Goal: Transaction & Acquisition: Purchase product/service

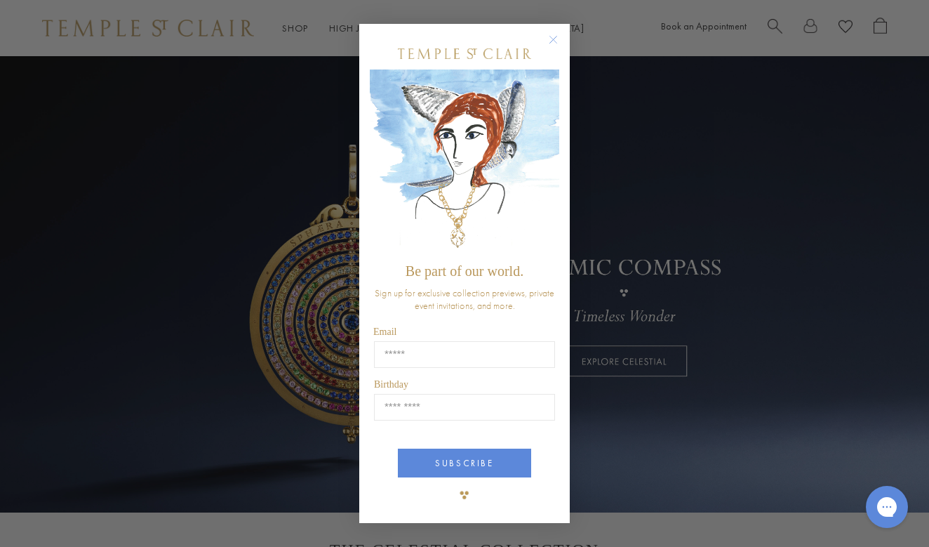
click at [558, 41] on circle "Close dialog" at bounding box center [553, 39] width 17 height 17
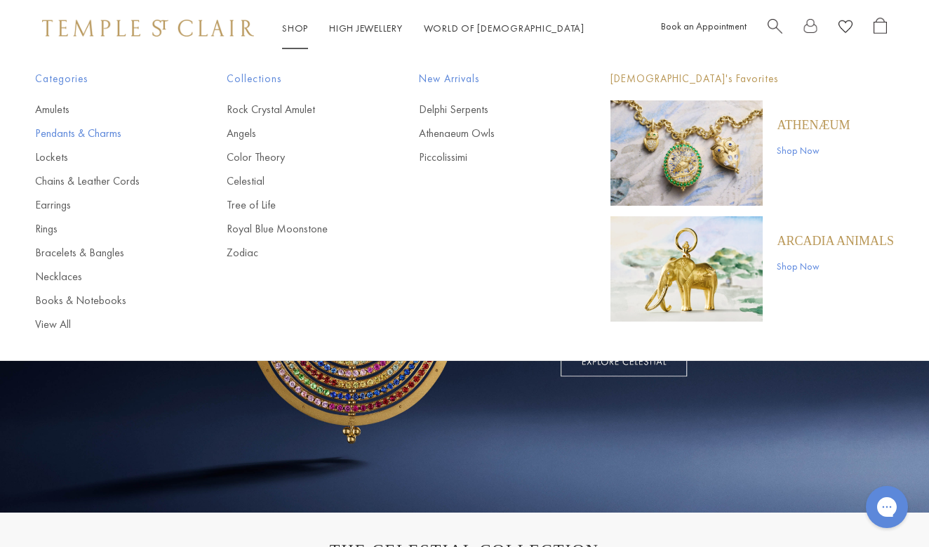
click at [103, 133] on link "Pendants & Charms" at bounding box center [102, 133] width 135 height 15
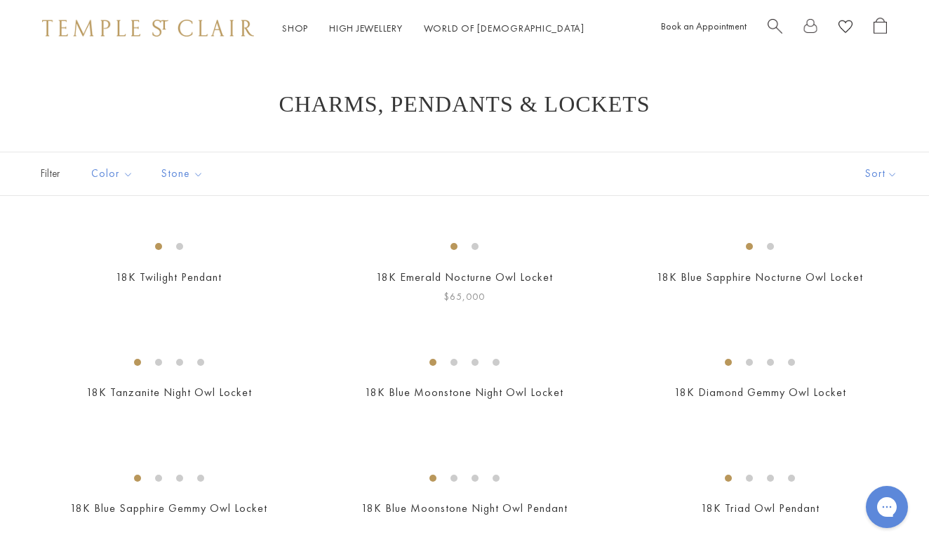
click at [0, 0] on img at bounding box center [0, 0] width 0 height 0
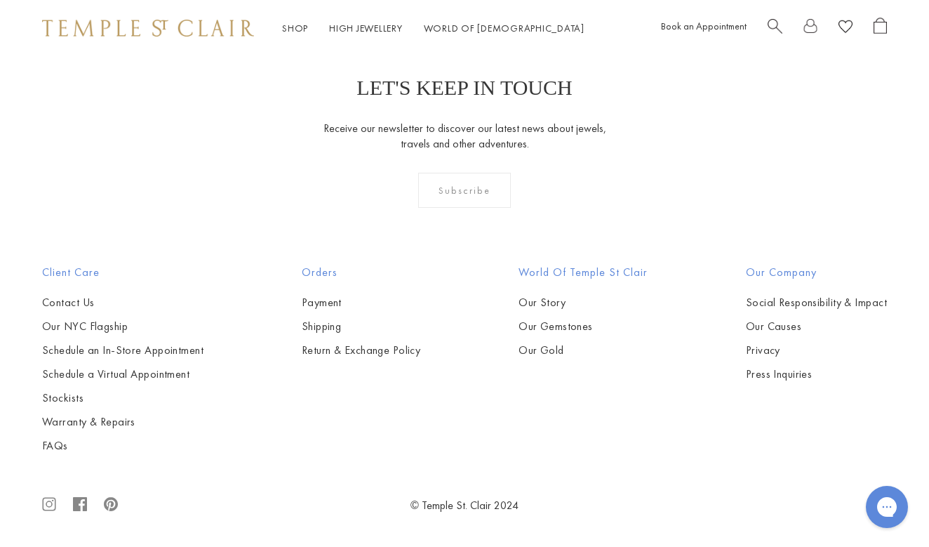
scroll to position [7581, 0]
click at [0, 0] on img at bounding box center [0, 0] width 0 height 0
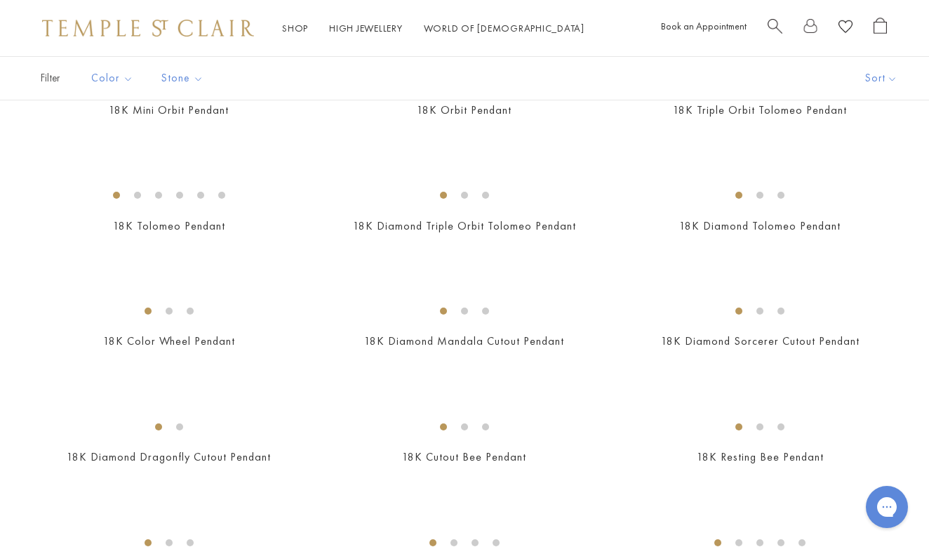
scroll to position [1909, 0]
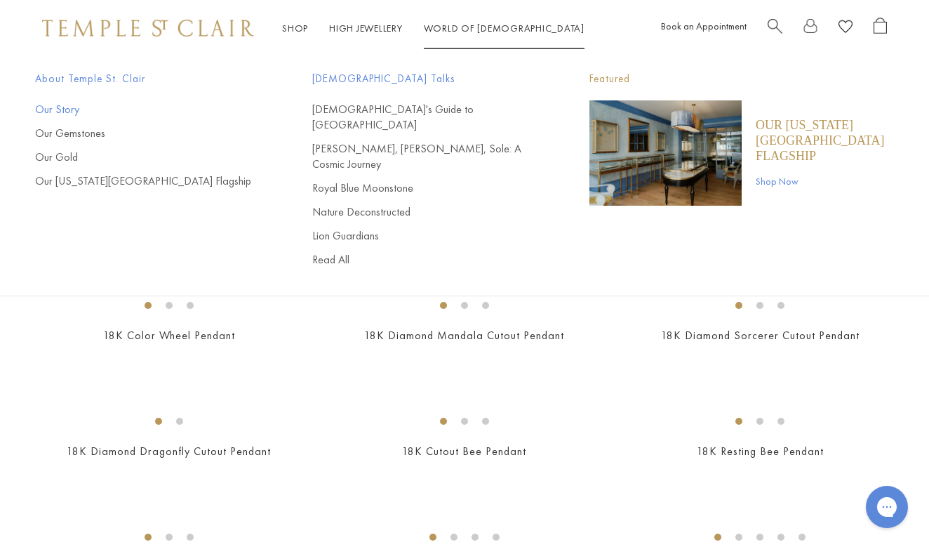
click at [74, 108] on link "Our Story" at bounding box center [145, 109] width 221 height 15
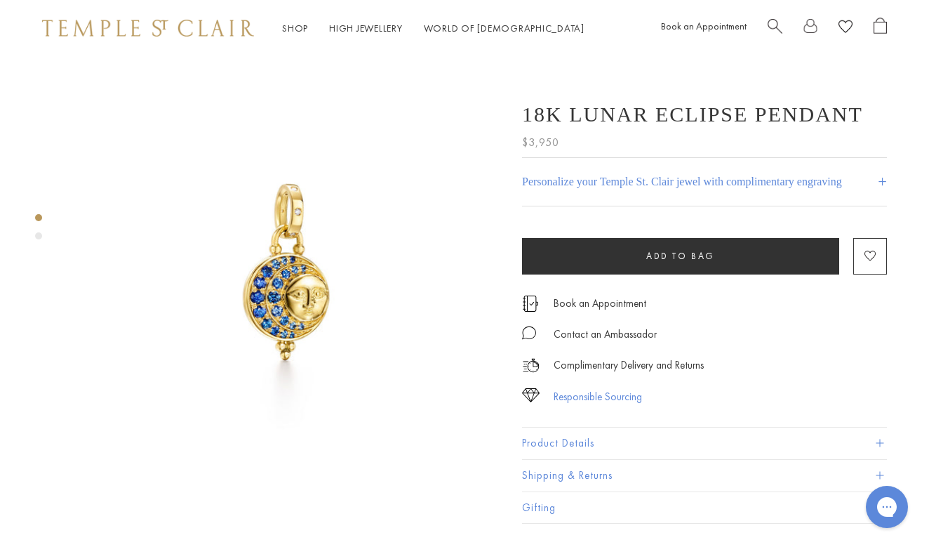
click at [559, 395] on div "Responsible Sourcing" at bounding box center [598, 397] width 88 height 18
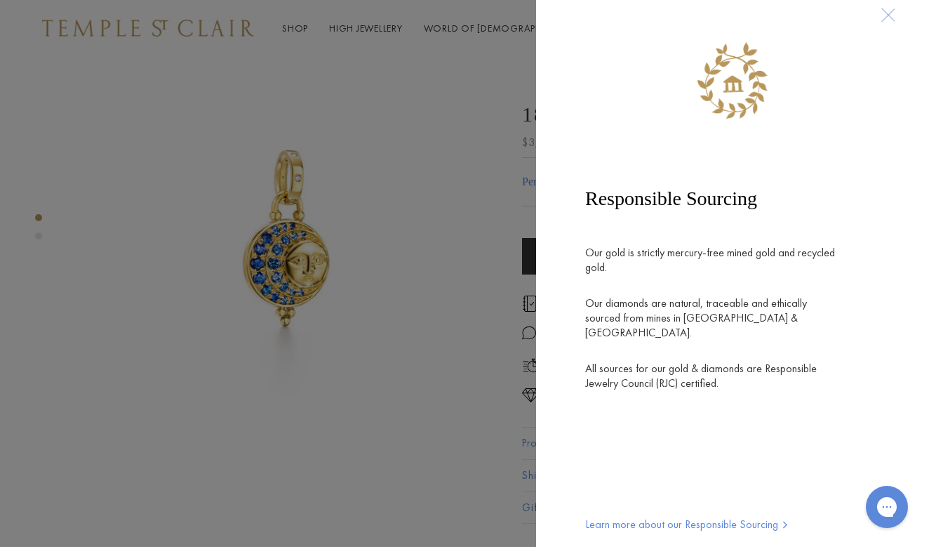
scroll to position [58, 0]
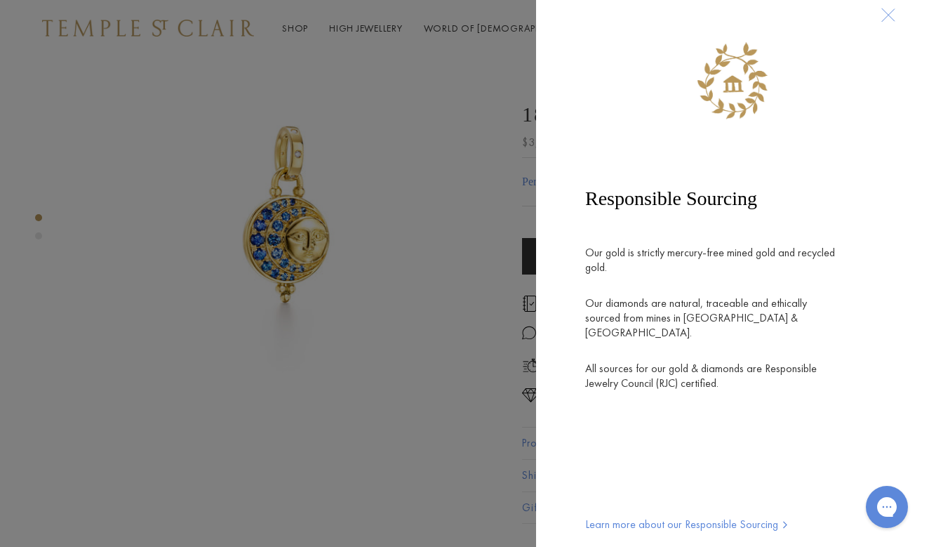
click at [890, 15] on div at bounding box center [888, 15] width 26 height 26
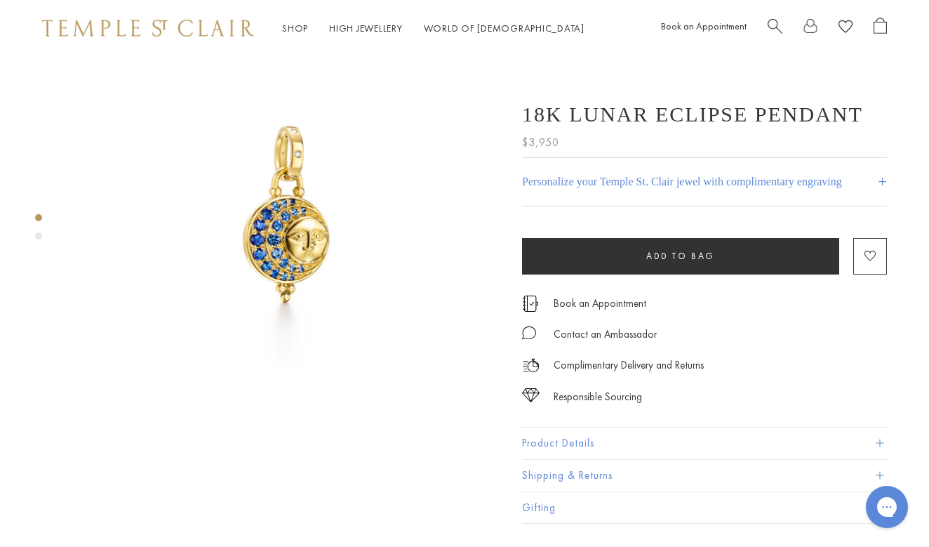
click at [541, 445] on button "Product Details" at bounding box center [704, 444] width 365 height 32
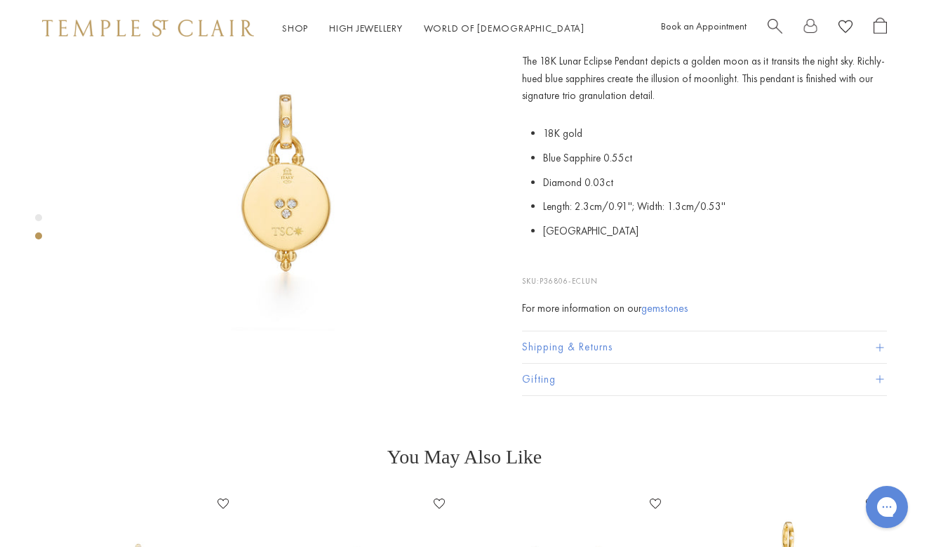
scroll to position [581, 0]
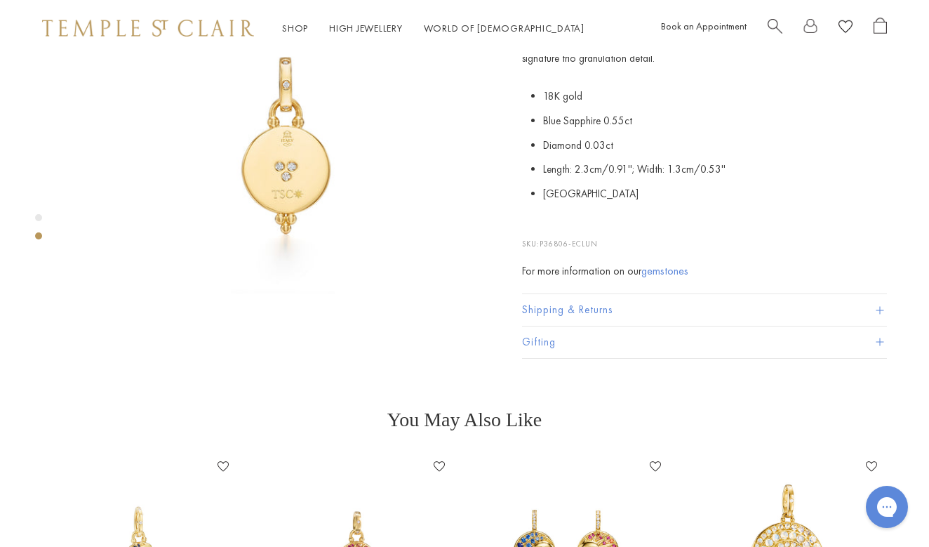
click at [558, 295] on button "Shipping & Returns" at bounding box center [704, 311] width 365 height 32
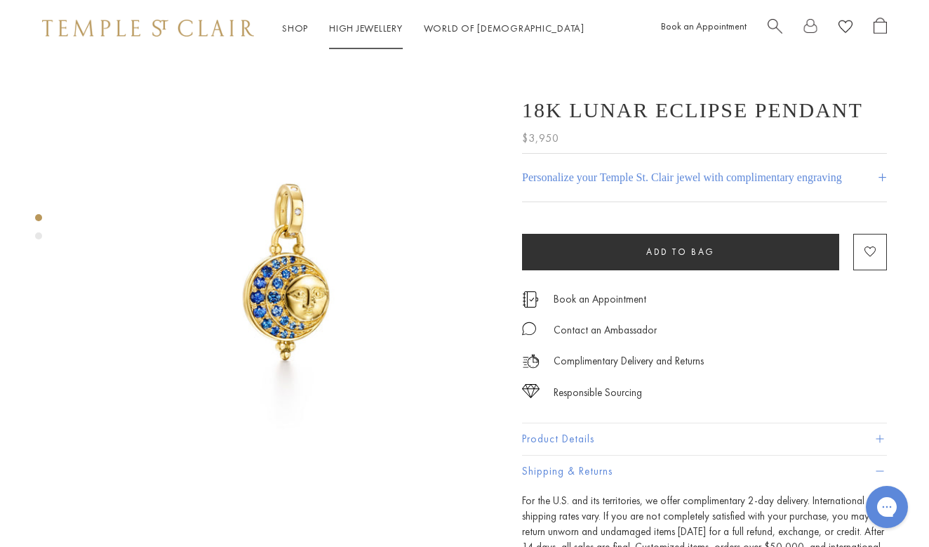
scroll to position [0, 0]
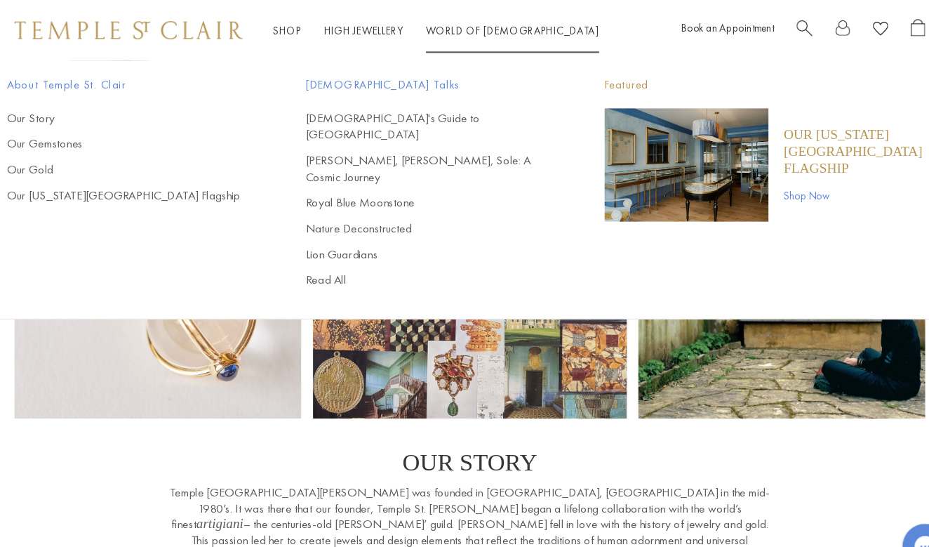
click at [410, 18] on div "Shop Shop Categories Amulets Pendants & Charms Lockets Chains & Leather Cords E…" at bounding box center [464, 28] width 929 height 56
click at [427, 32] on link "World of [GEOGRAPHIC_DATA][DEMOGRAPHIC_DATA]" at bounding box center [504, 28] width 161 height 13
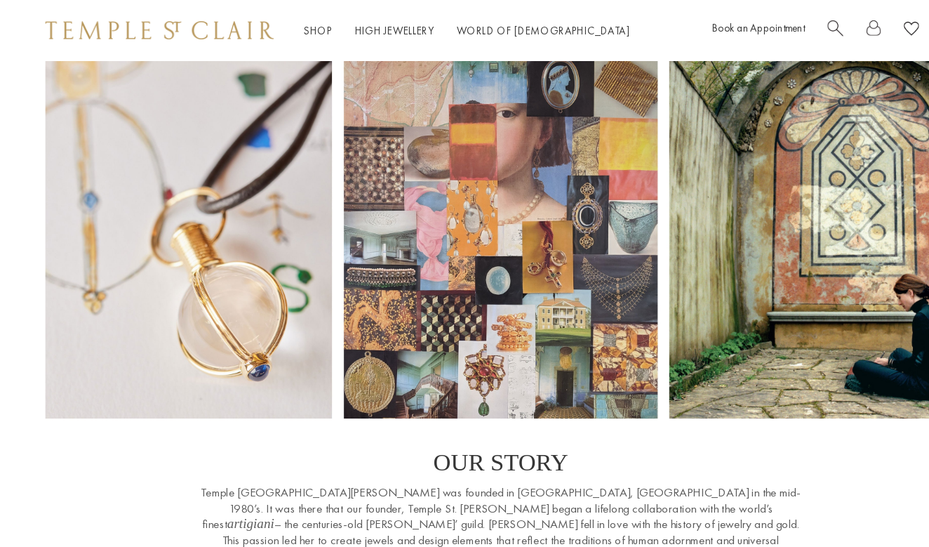
click at [774, 25] on span "Search" at bounding box center [775, 25] width 15 height 15
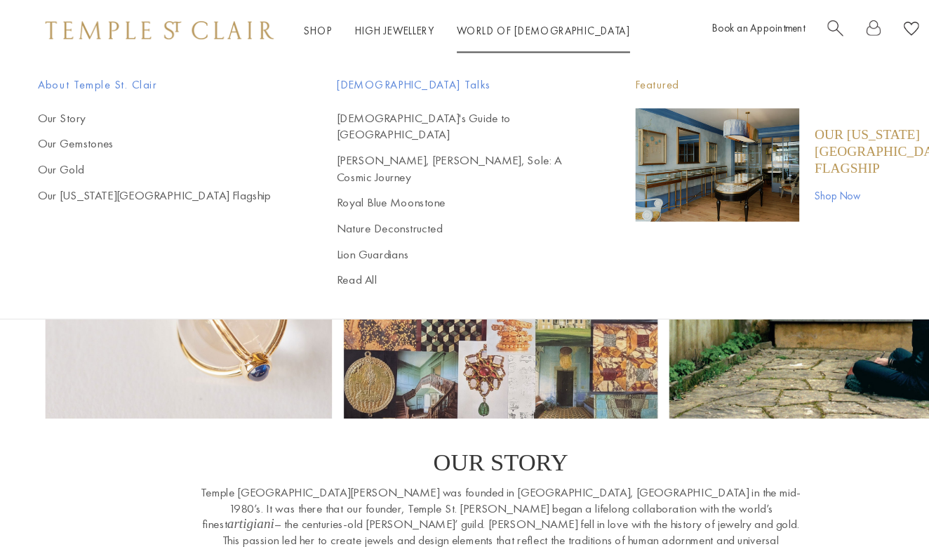
click at [460, 32] on link "World of [GEOGRAPHIC_DATA][DEMOGRAPHIC_DATA]" at bounding box center [504, 28] width 161 height 13
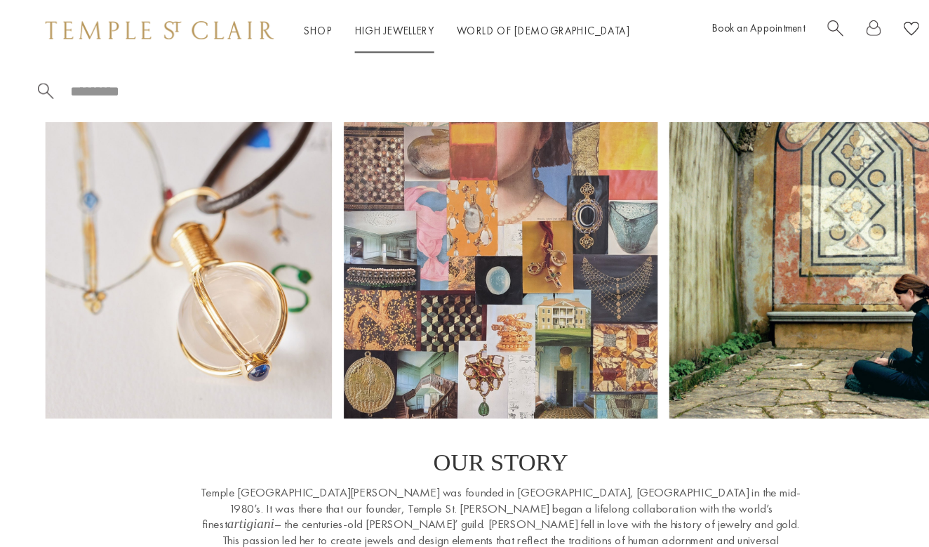
click at [381, 29] on link "High Jewellery High Jewellery" at bounding box center [366, 28] width 74 height 13
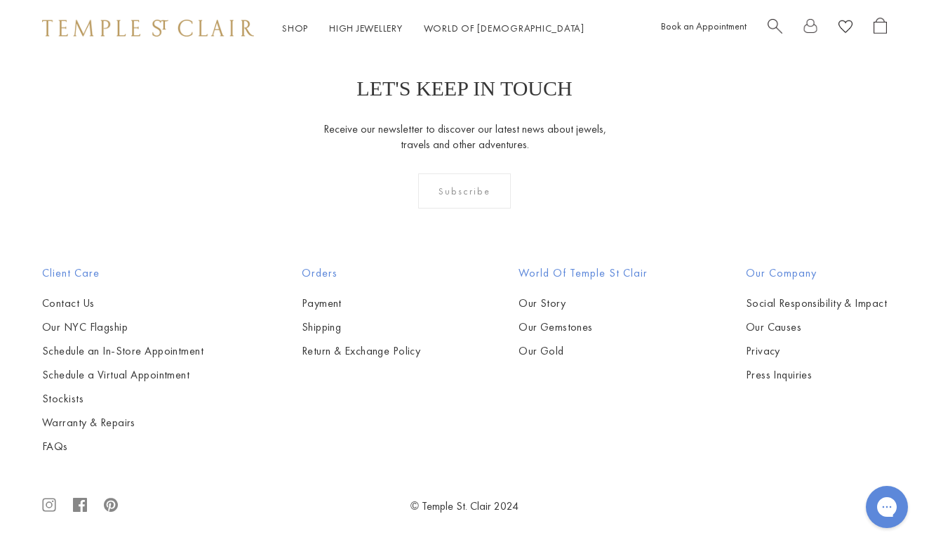
scroll to position [1280, 0]
click at [326, 301] on link "Payment" at bounding box center [361, 303] width 119 height 15
click at [854, 307] on link "Social Responsibility & Impact" at bounding box center [816, 303] width 141 height 15
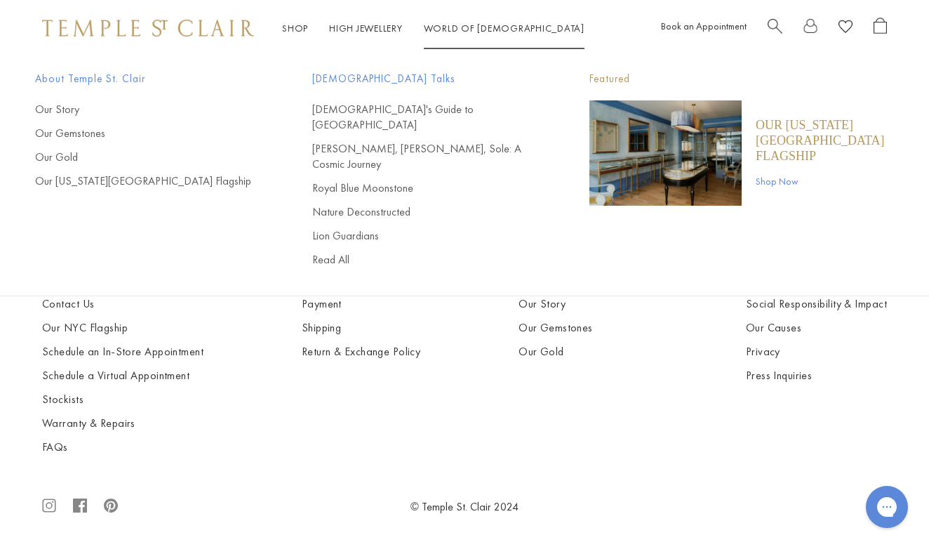
click at [450, 32] on link "World of Temple World of Temple" at bounding box center [504, 28] width 161 height 13
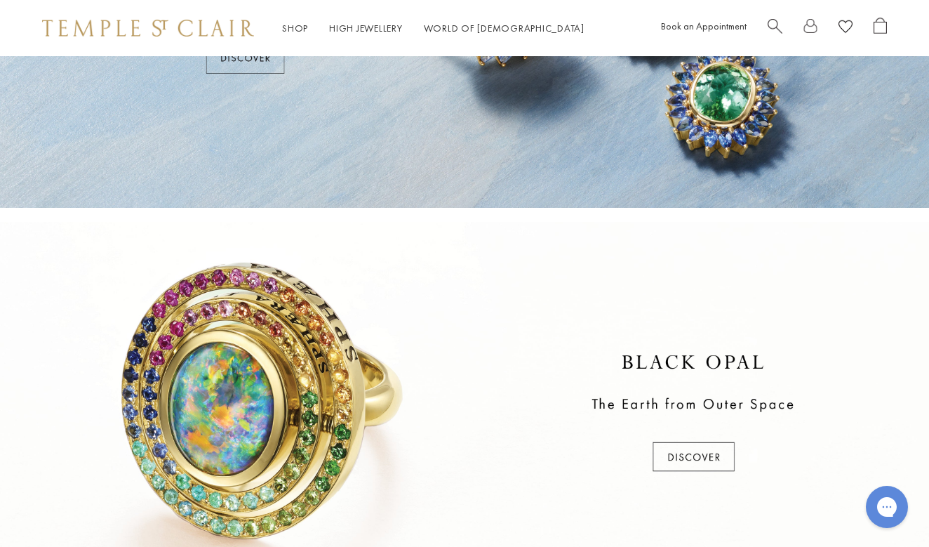
scroll to position [99, 0]
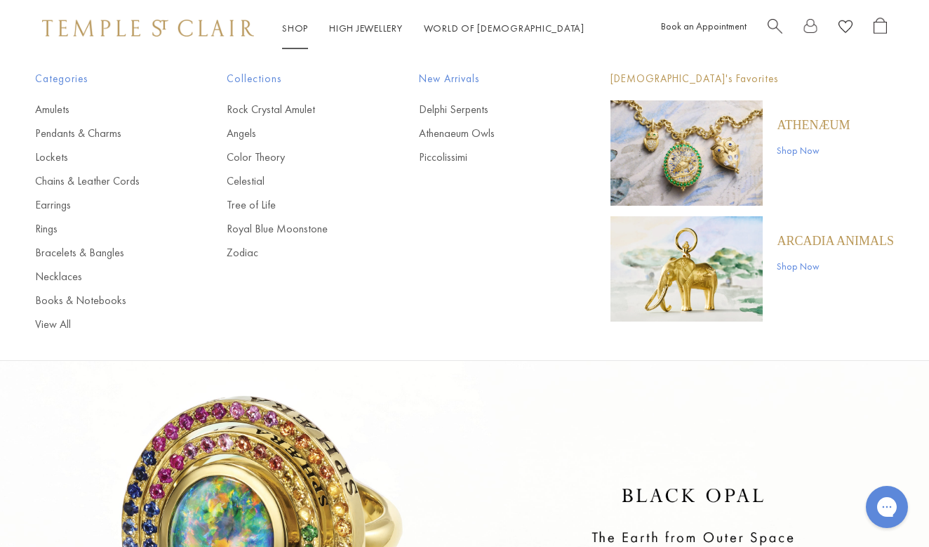
click at [300, 25] on link "Shop Shop" at bounding box center [295, 28] width 26 height 13
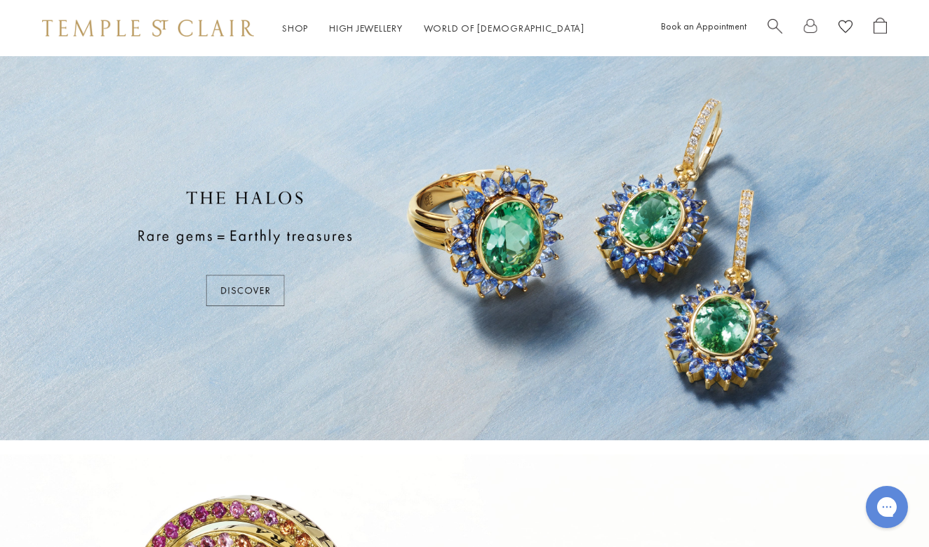
scroll to position [0, 0]
click at [192, 34] on img at bounding box center [148, 28] width 212 height 17
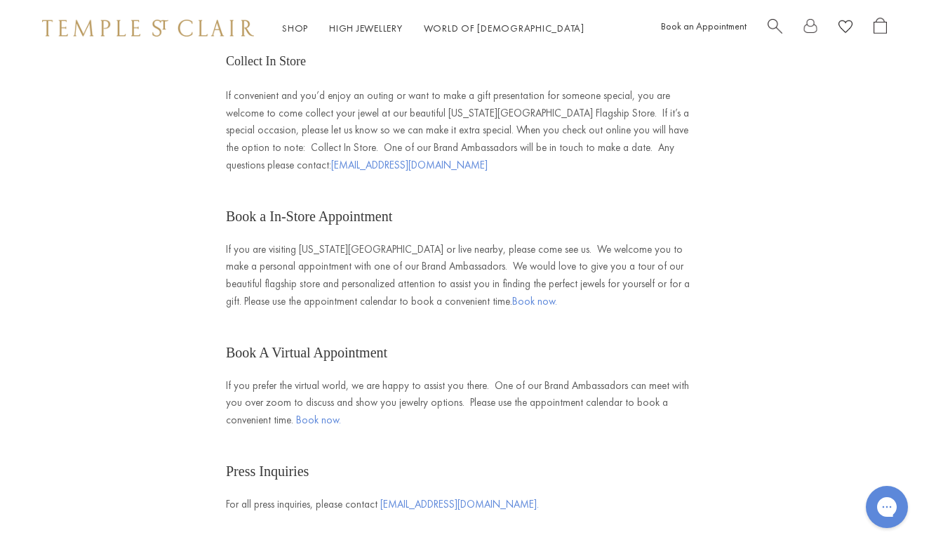
scroll to position [321, 0]
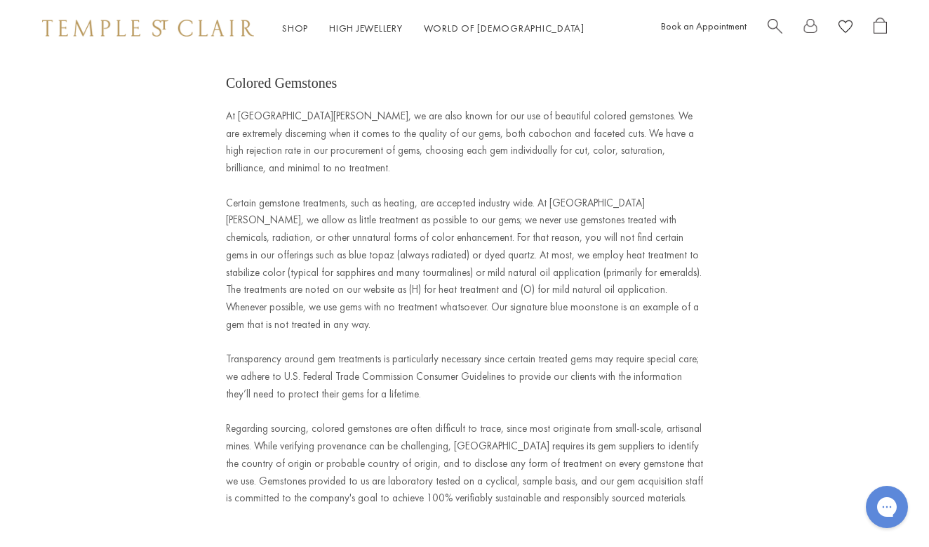
scroll to position [1128, 0]
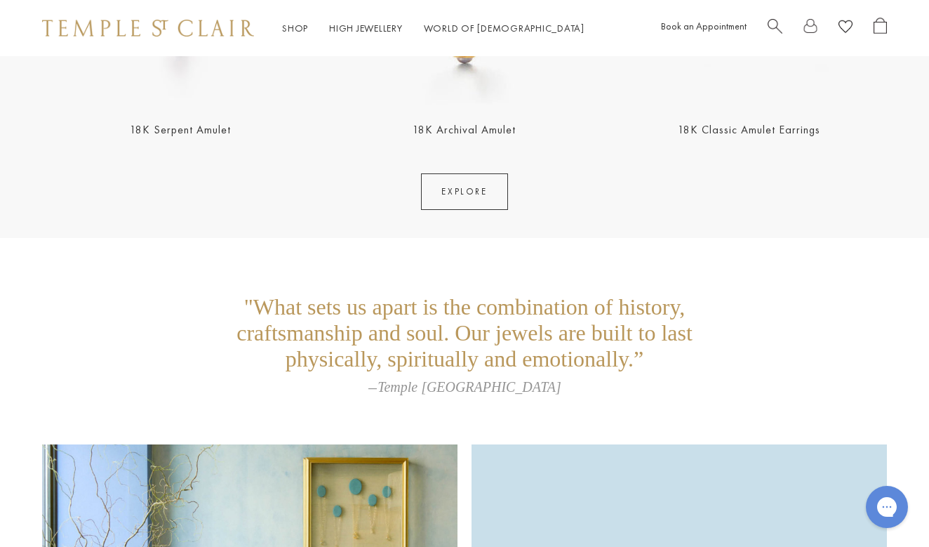
scroll to position [2726, 0]
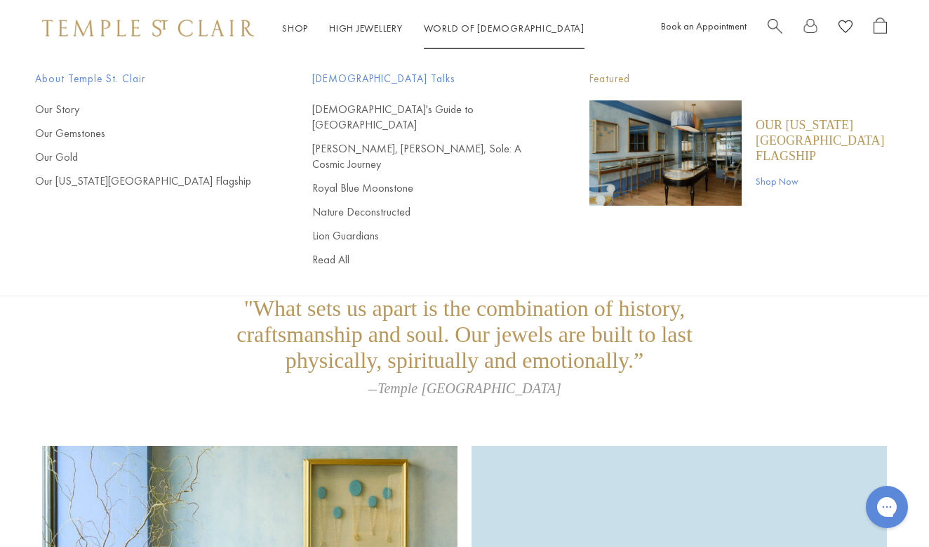
click at [475, 31] on link "World of Temple World of Temple" at bounding box center [504, 28] width 161 height 13
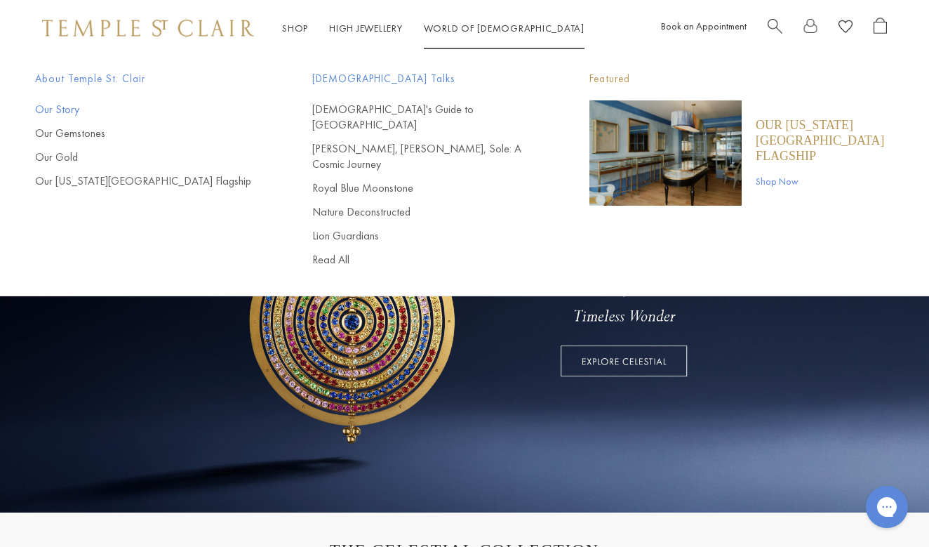
click at [63, 109] on link "Our Story" at bounding box center [145, 109] width 221 height 15
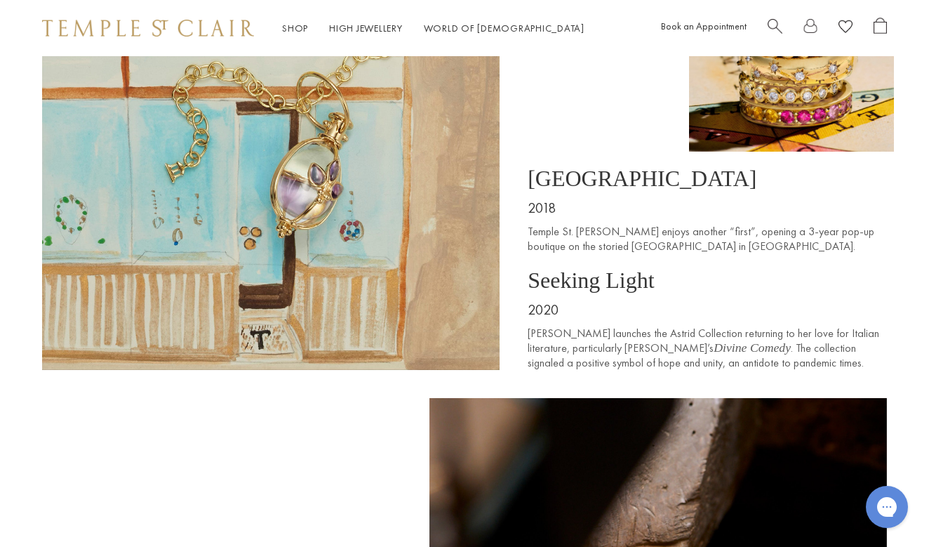
scroll to position [6036, 0]
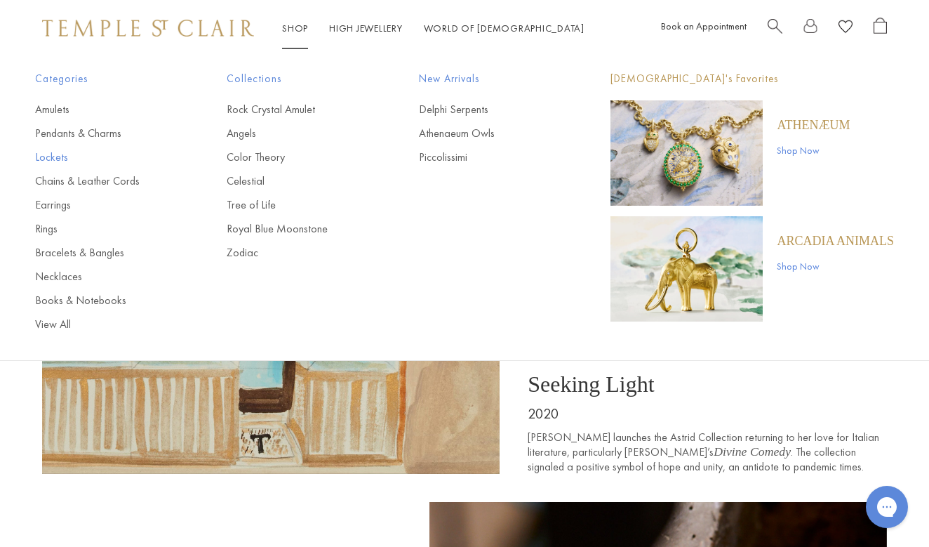
click at [49, 157] on link "Lockets" at bounding box center [102, 157] width 135 height 15
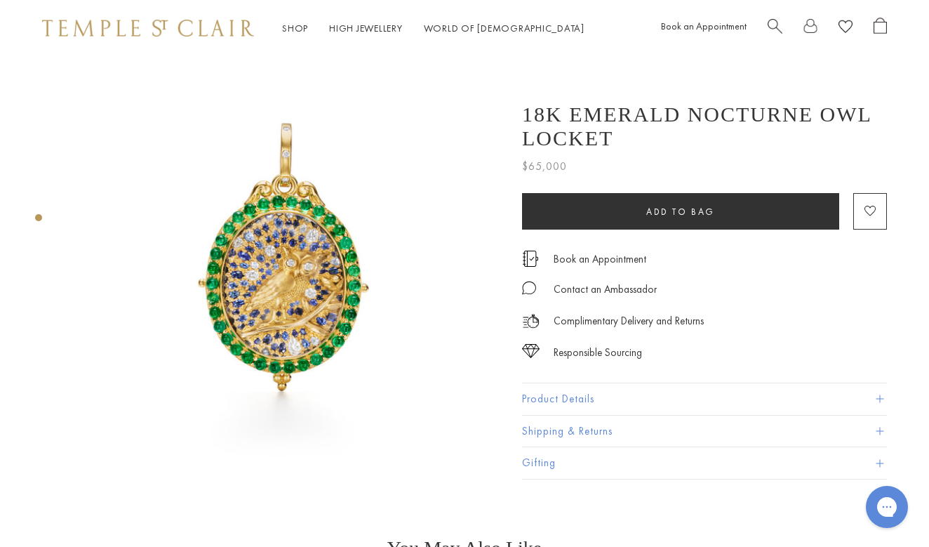
click at [543, 399] on button "Product Details" at bounding box center [704, 399] width 365 height 32
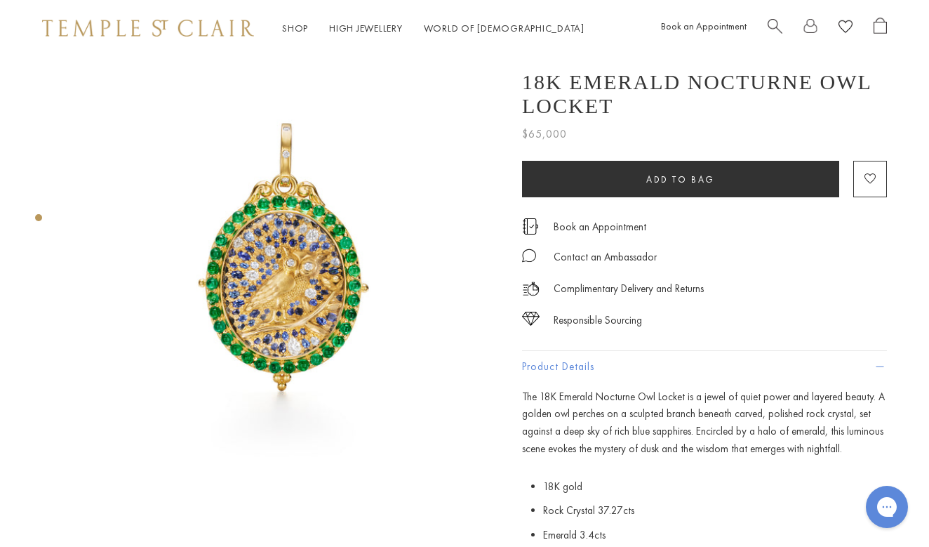
click at [880, 366] on span at bounding box center [880, 367] width 8 height 8
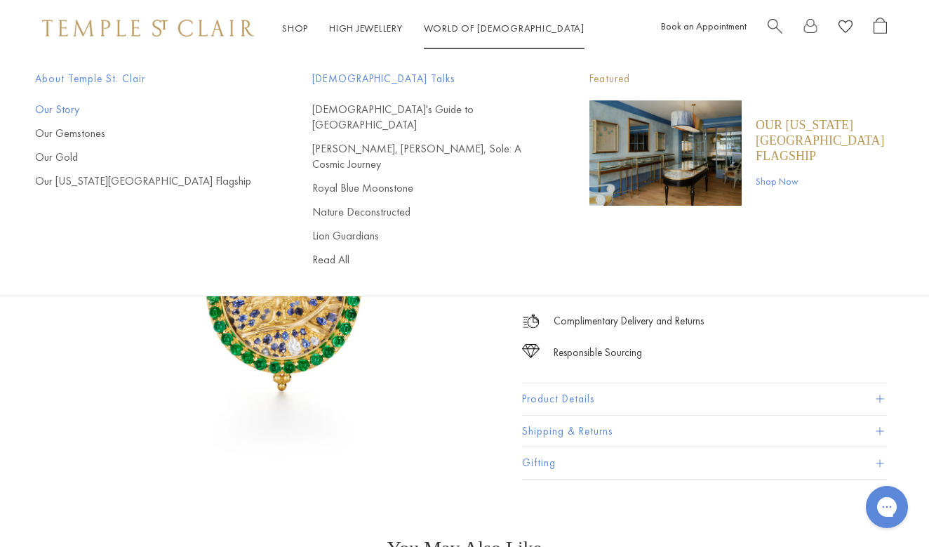
click at [61, 110] on link "Our Story" at bounding box center [145, 109] width 221 height 15
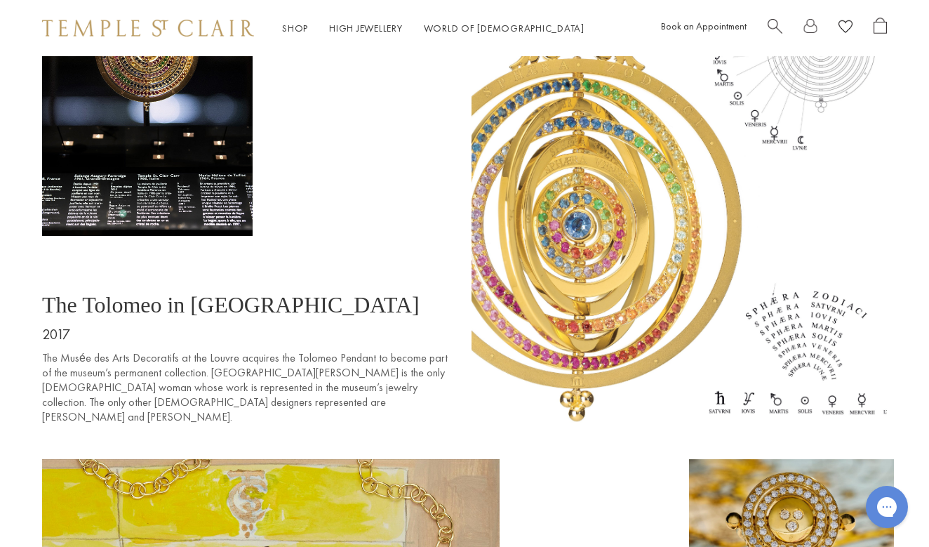
scroll to position [5618, 0]
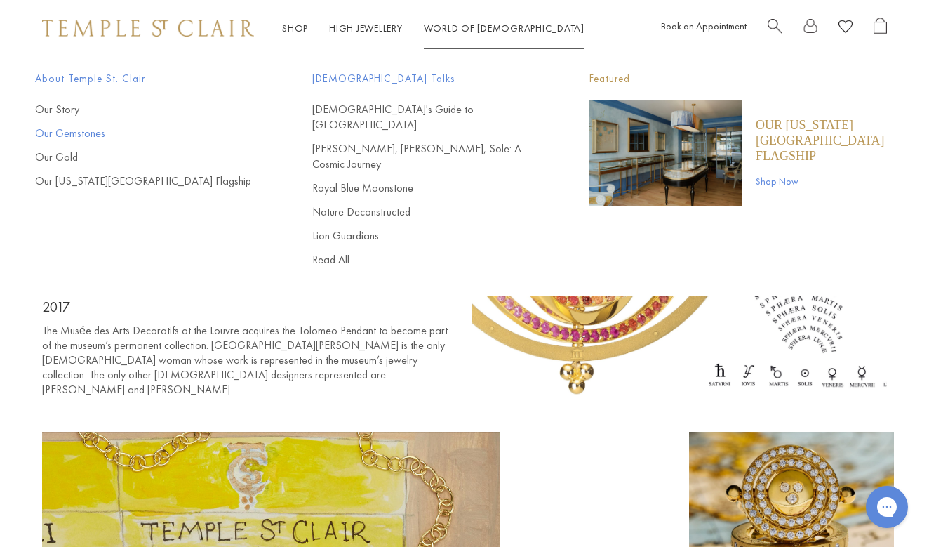
click at [94, 131] on link "Our Gemstones" at bounding box center [145, 133] width 221 height 15
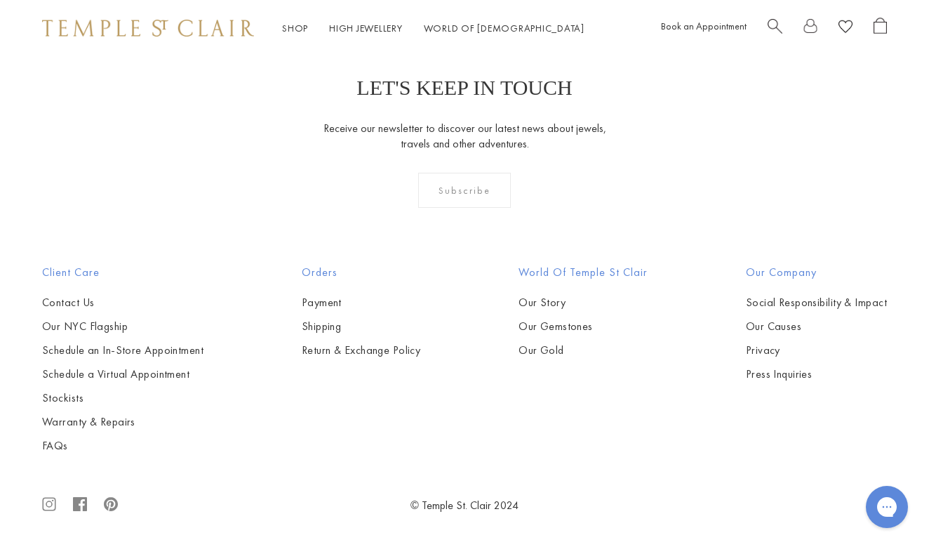
scroll to position [16242, 0]
click at [800, 328] on link "Our Causes" at bounding box center [816, 327] width 141 height 15
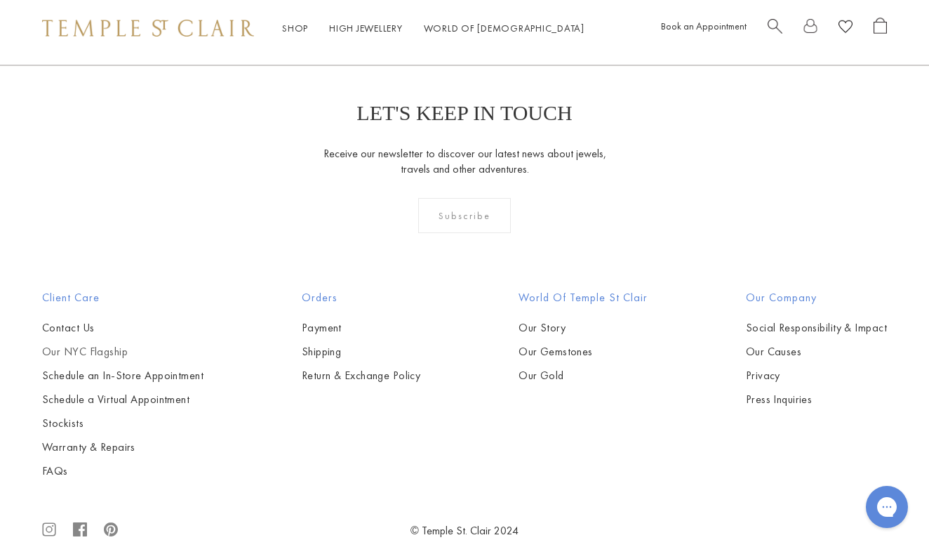
scroll to position [3241, 0]
click at [60, 464] on link "FAQs" at bounding box center [122, 471] width 161 height 15
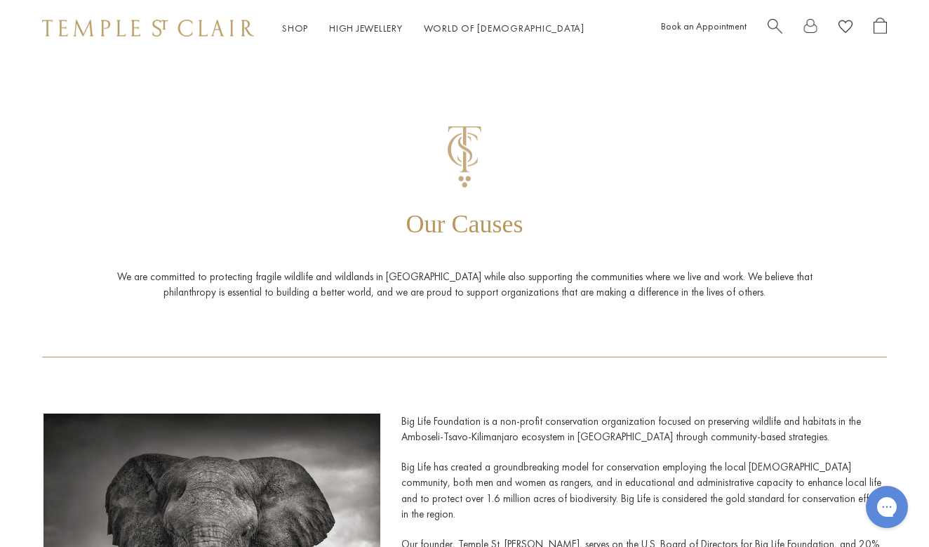
scroll to position [0, 0]
click at [356, 31] on link "High Jewellery High Jewellery" at bounding box center [366, 28] width 74 height 13
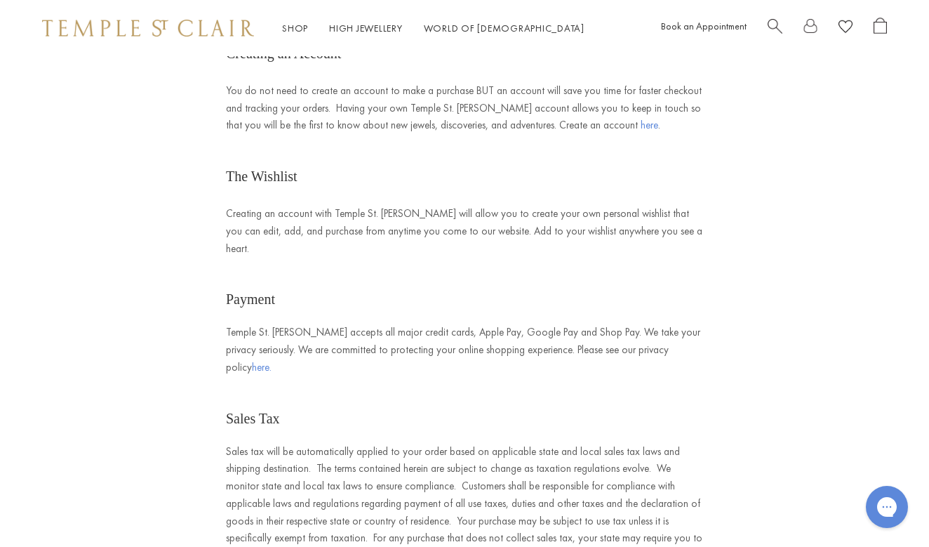
scroll to position [1370, 0]
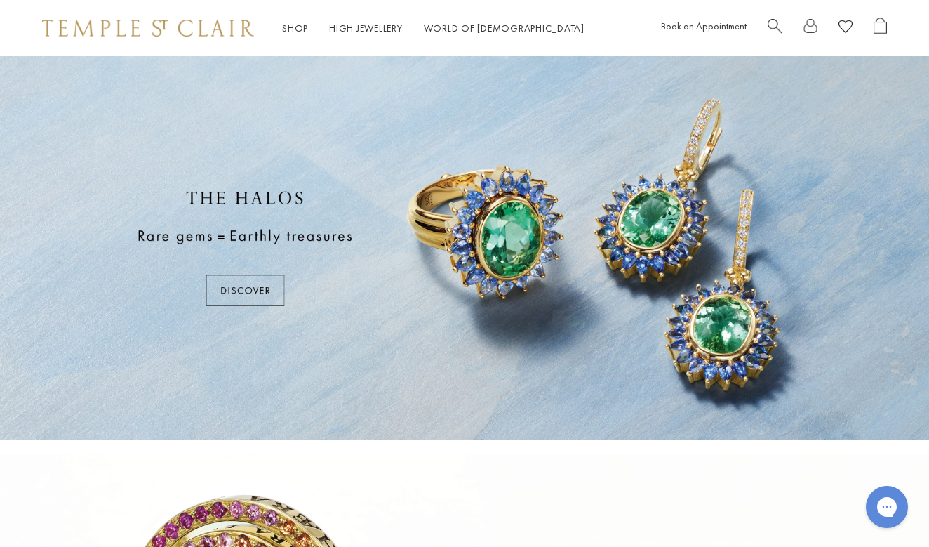
click at [235, 287] on div at bounding box center [464, 248] width 929 height 384
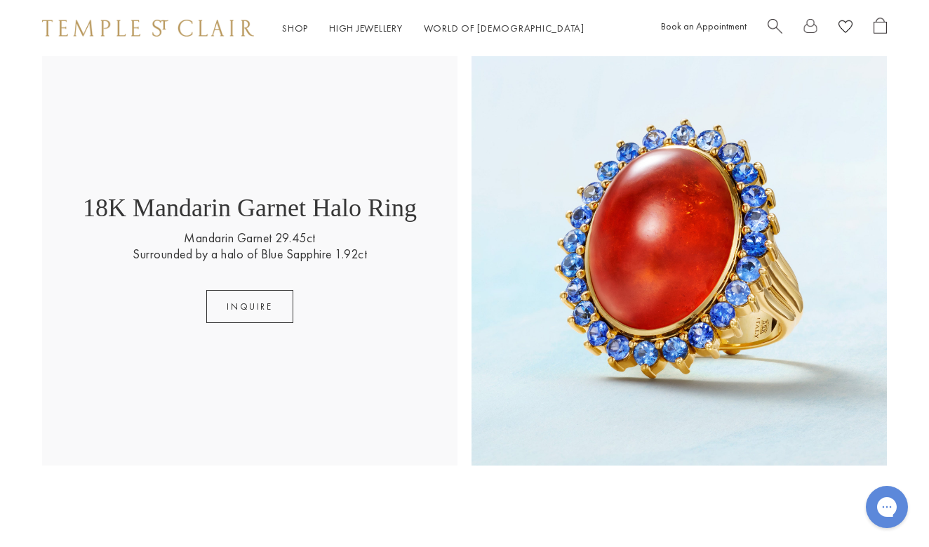
scroll to position [1699, 0]
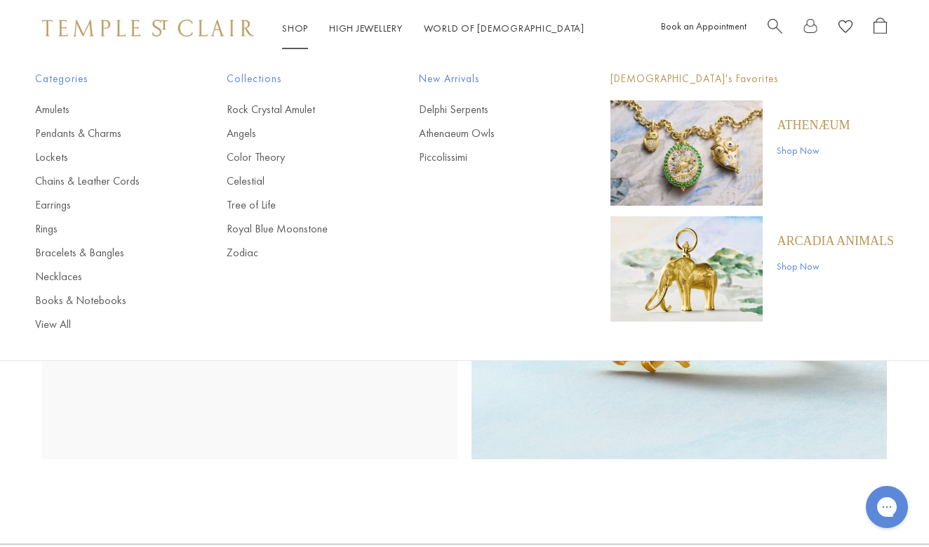
click at [305, 33] on link "Shop Shop" at bounding box center [295, 28] width 26 height 13
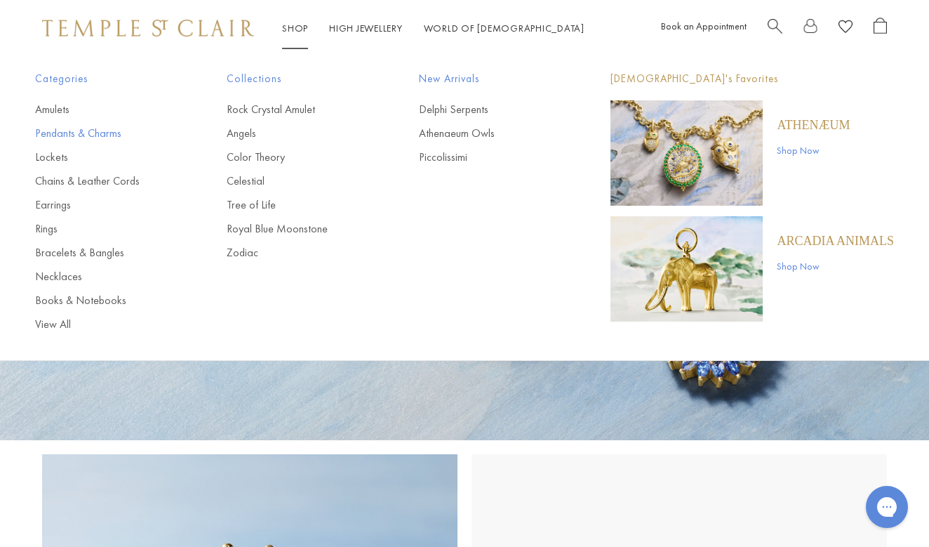
click at [68, 132] on link "Pendants & Charms" at bounding box center [102, 133] width 135 height 15
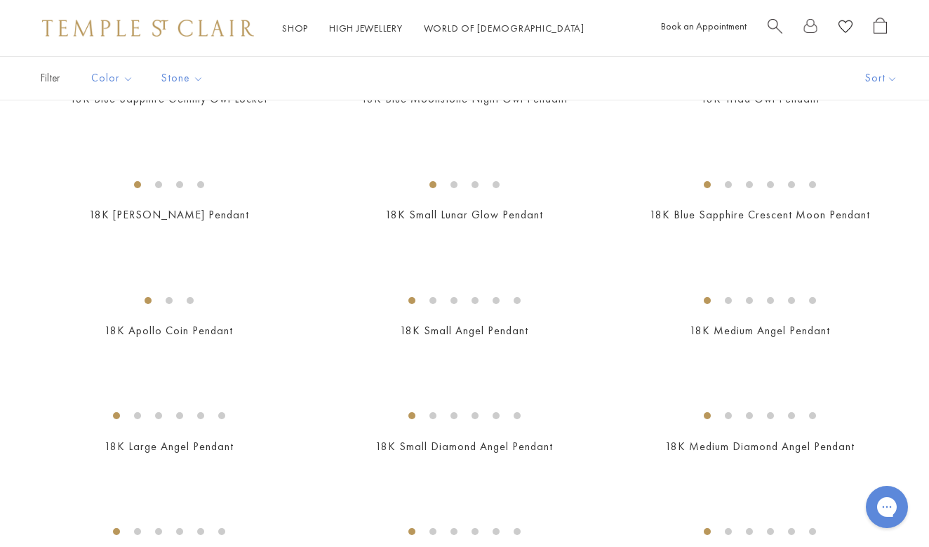
scroll to position [410, 0]
click at [0, 0] on img at bounding box center [0, 0] width 0 height 0
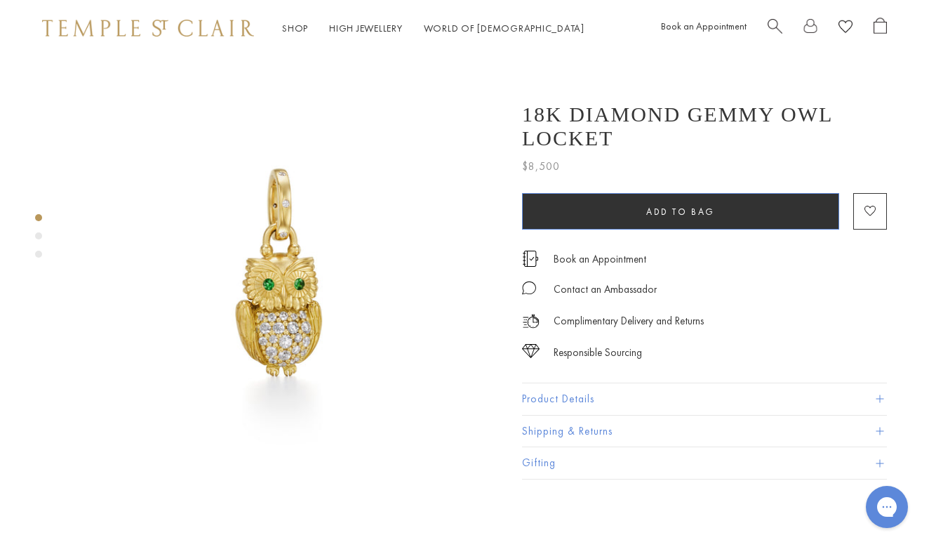
click at [598, 223] on button "Add to bag" at bounding box center [680, 211] width 317 height 37
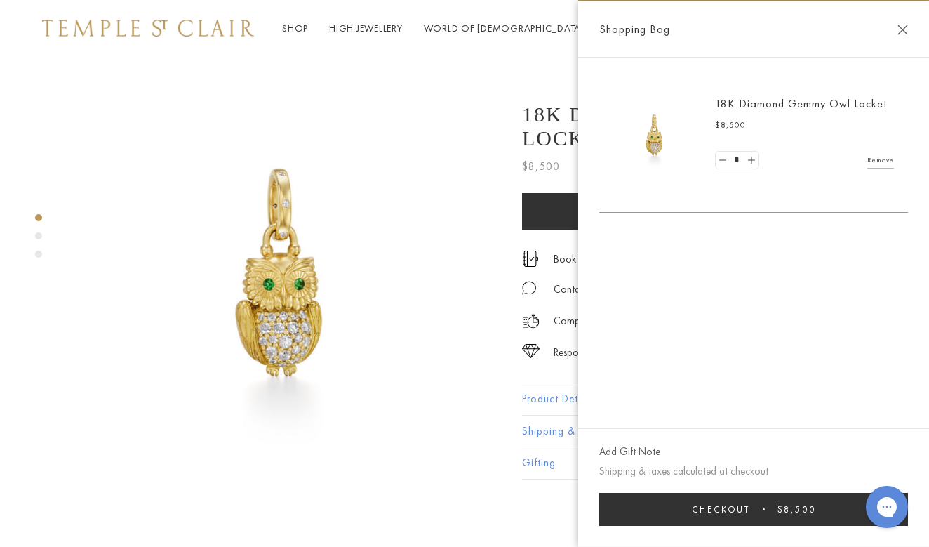
click at [720, 515] on span "Checkout" at bounding box center [721, 509] width 58 height 12
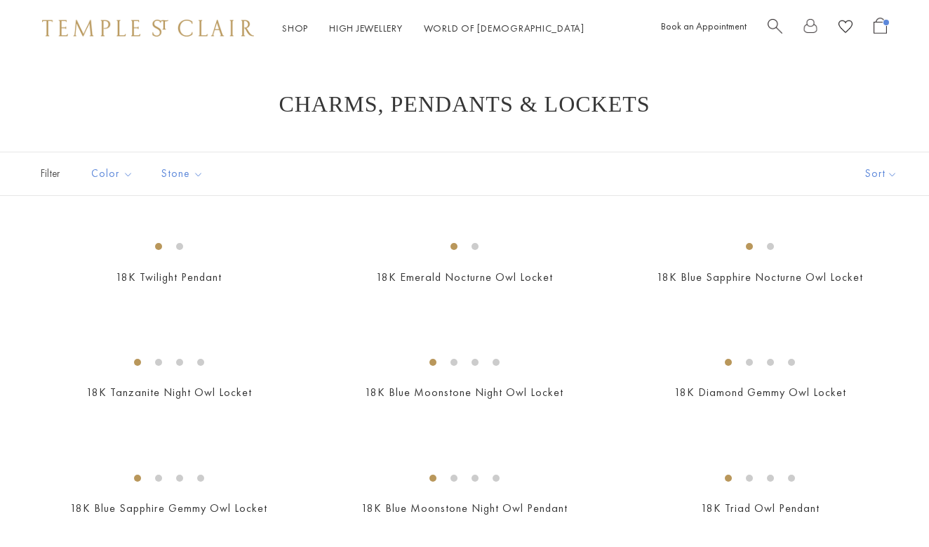
scroll to position [410, 0]
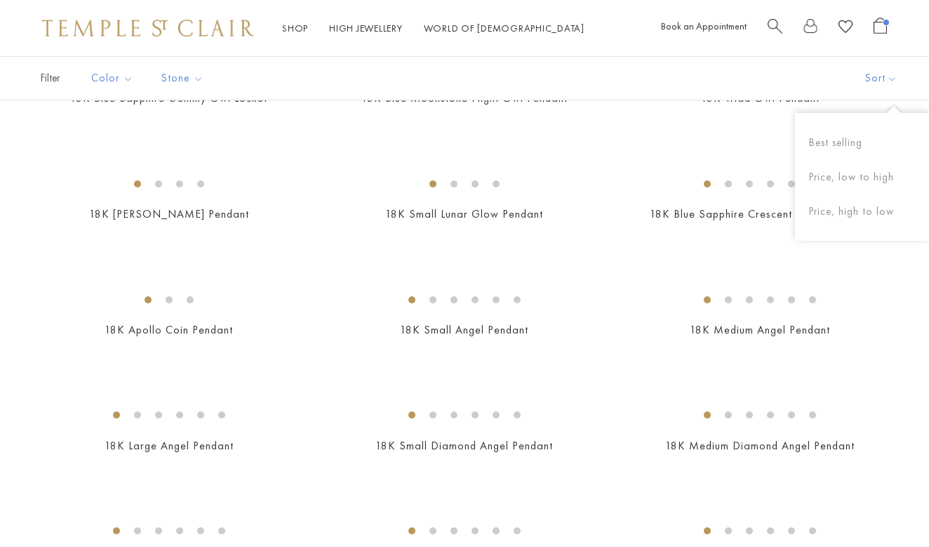
click at [880, 33] on span "Open Shopping Bag" at bounding box center [880, 26] width 13 height 16
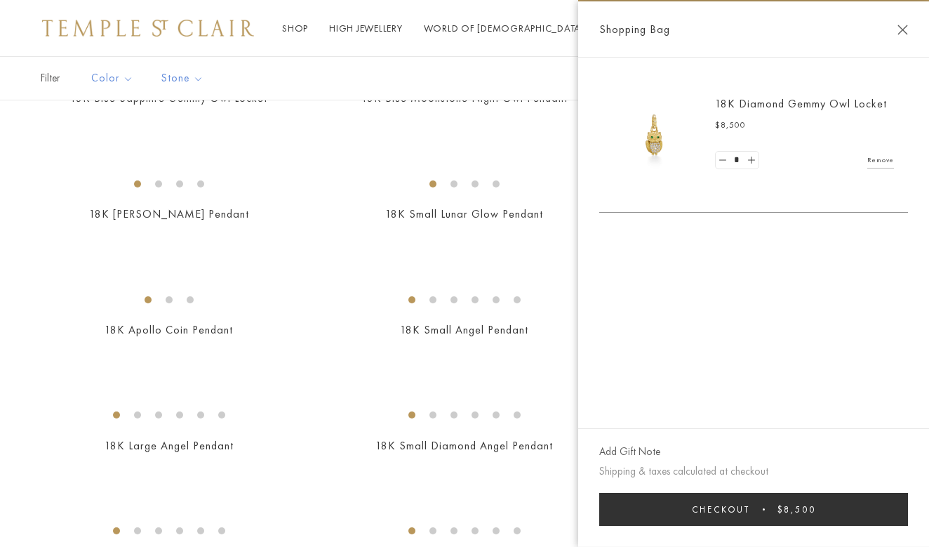
click at [879, 165] on link "Remove" at bounding box center [881, 159] width 27 height 15
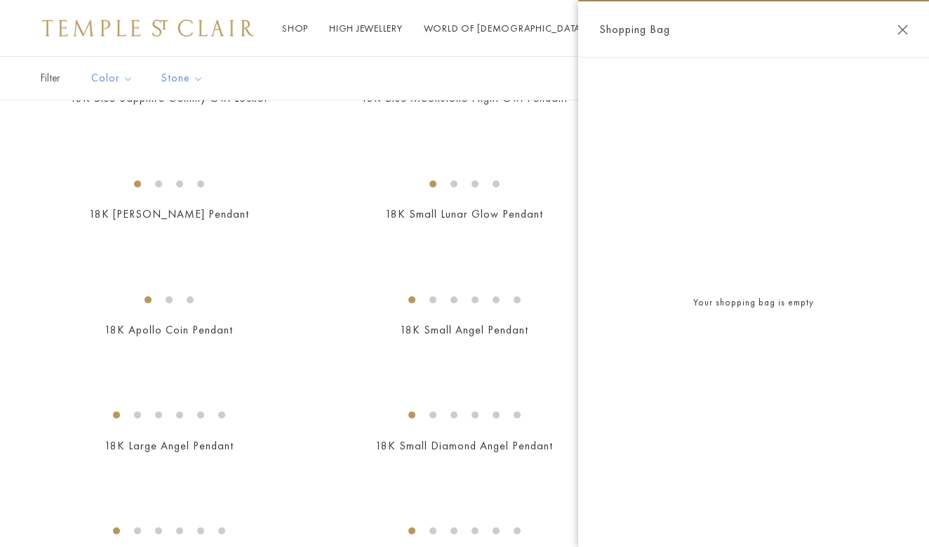
click at [901, 32] on button "Close Shopping Bag" at bounding box center [903, 30] width 11 height 11
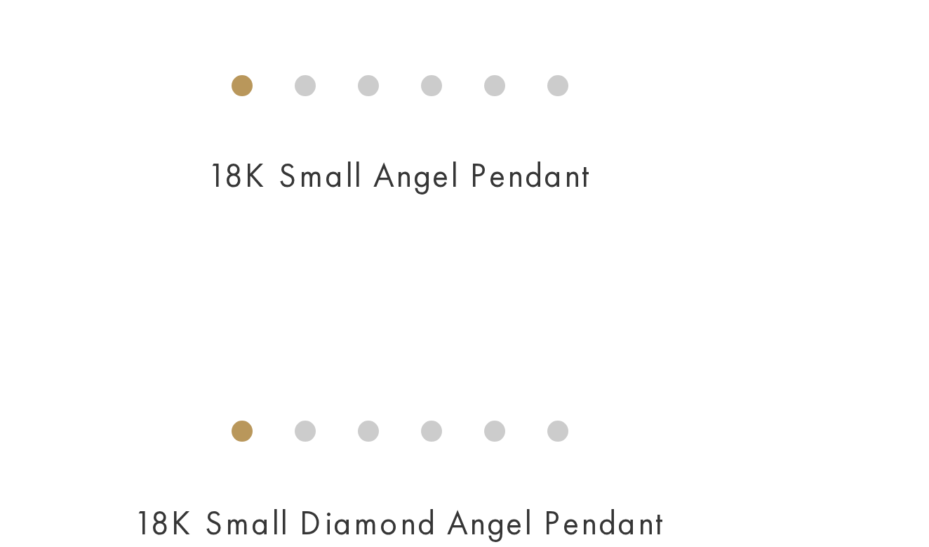
scroll to position [424, 0]
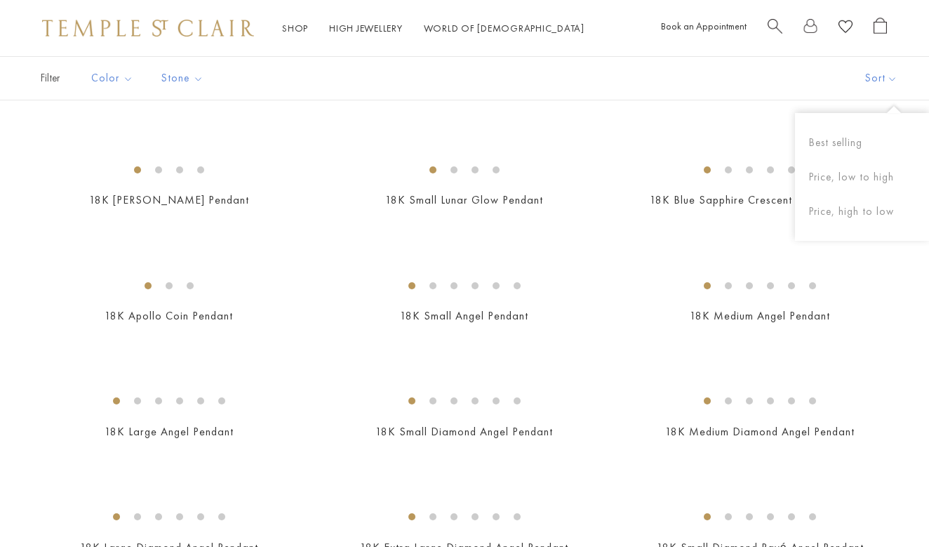
click at [0, 0] on img at bounding box center [0, 0] width 0 height 0
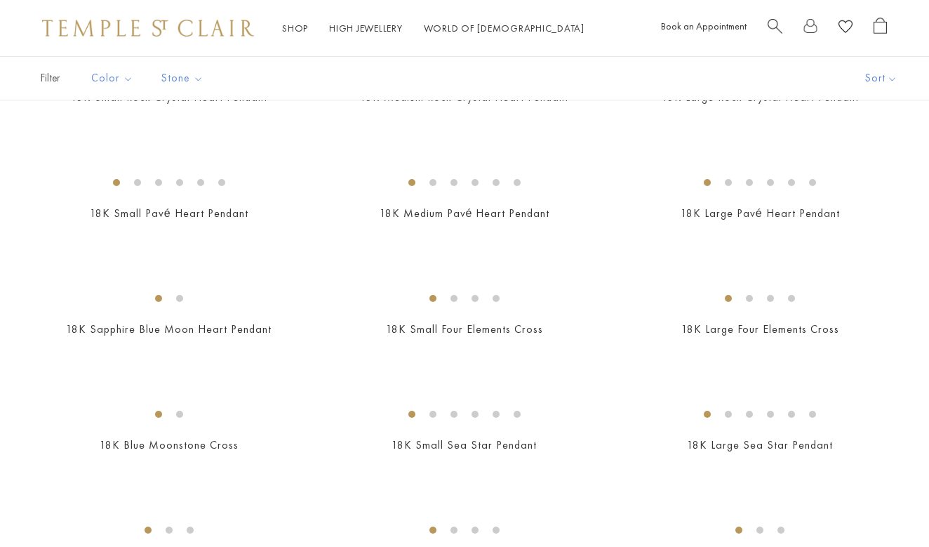
scroll to position [1223, 0]
click at [0, 0] on img at bounding box center [0, 0] width 0 height 0
